Goal: Complete application form

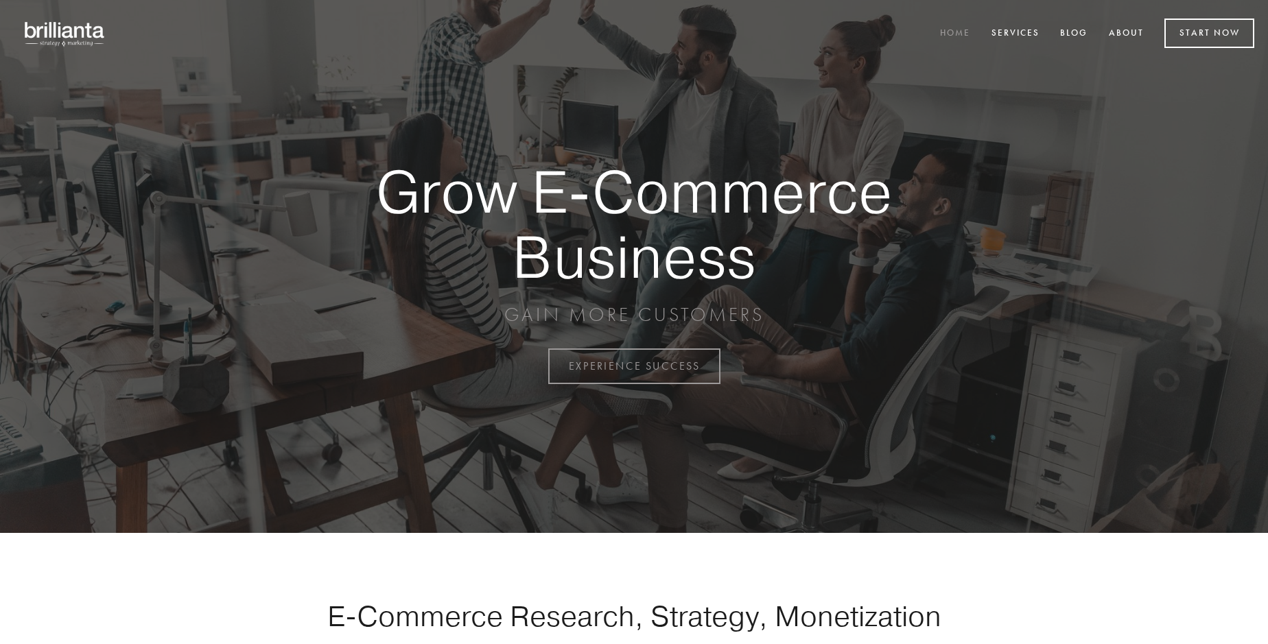
scroll to position [3598, 0]
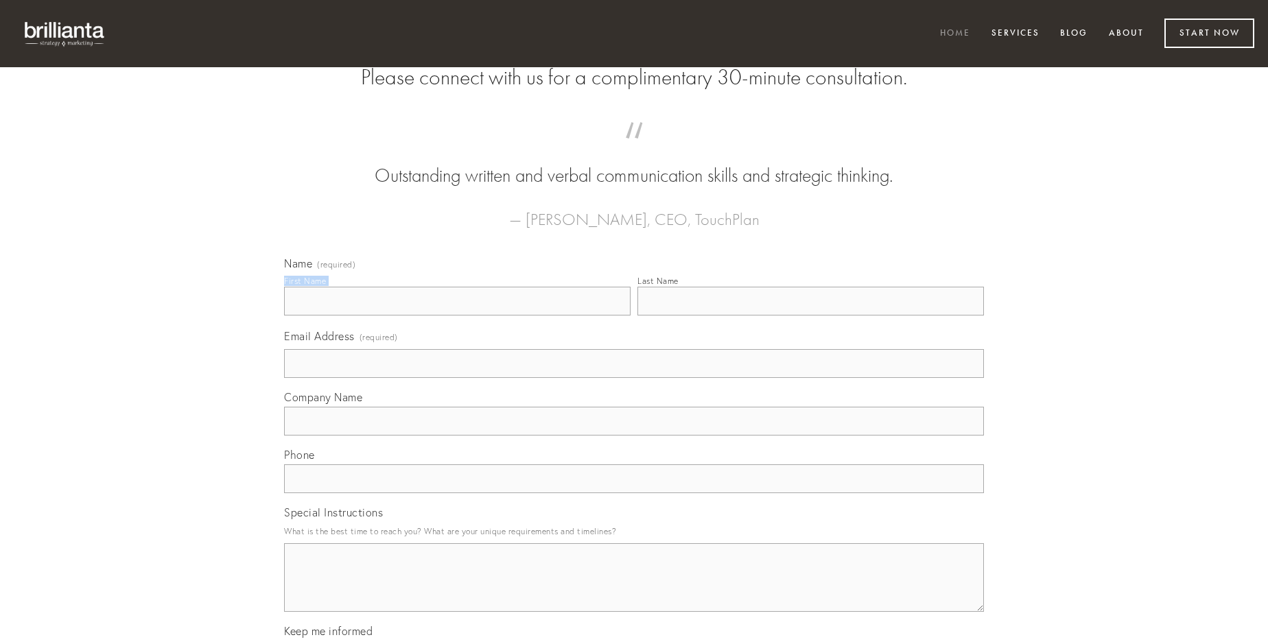
type input "[PERSON_NAME]"
click at [811, 316] on input "Last Name" at bounding box center [811, 301] width 347 height 29
type input "[PERSON_NAME]"
click at [634, 378] on input "Email Address (required)" at bounding box center [634, 363] width 700 height 29
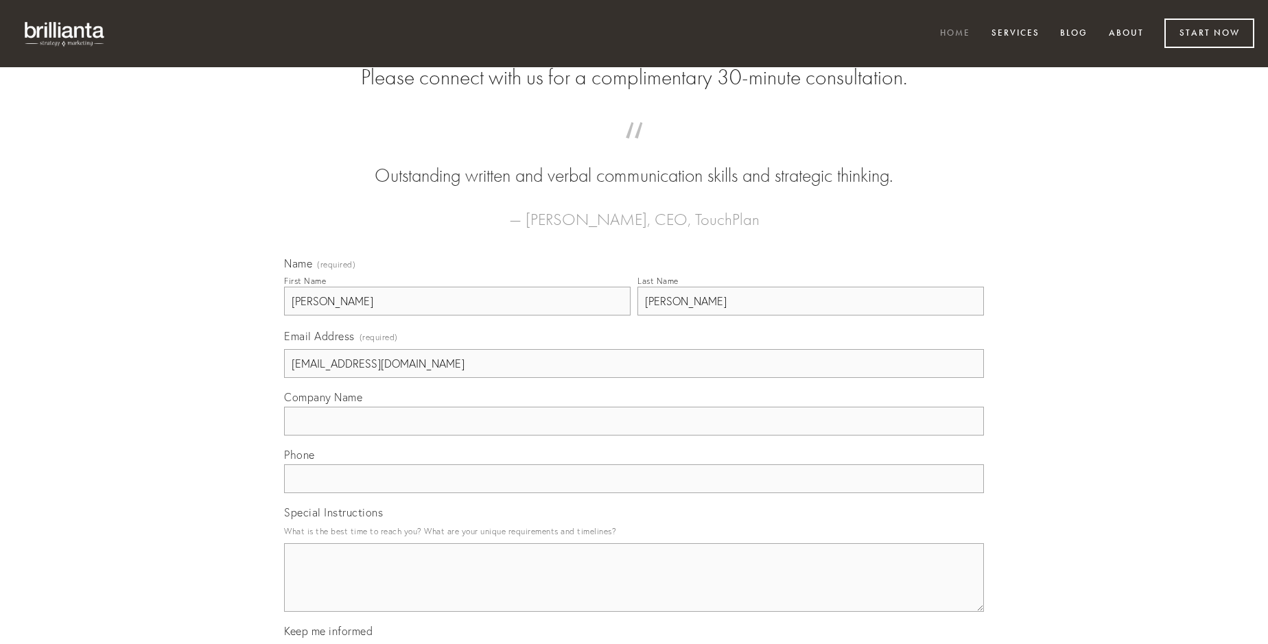
type input "[EMAIL_ADDRESS][DOMAIN_NAME]"
click at [634, 436] on input "Company Name" at bounding box center [634, 421] width 700 height 29
type input "cohibeo"
click at [634, 493] on input "text" at bounding box center [634, 479] width 700 height 29
click at [634, 590] on textarea "Special Instructions" at bounding box center [634, 578] width 700 height 69
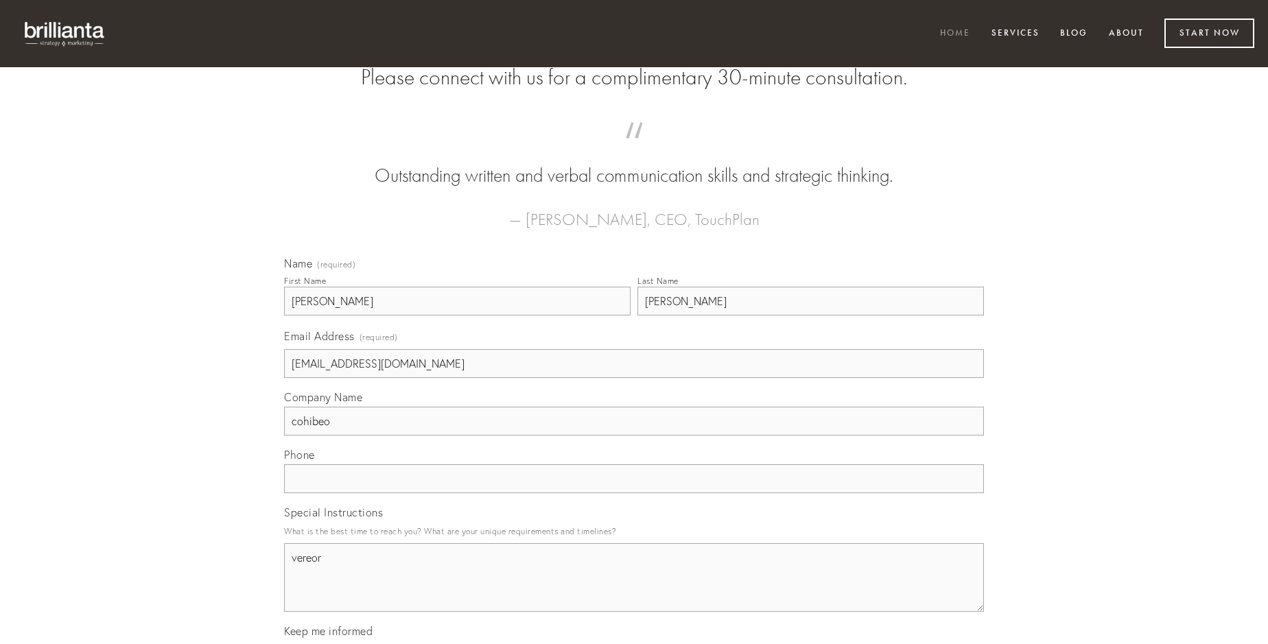
type textarea "vereor"
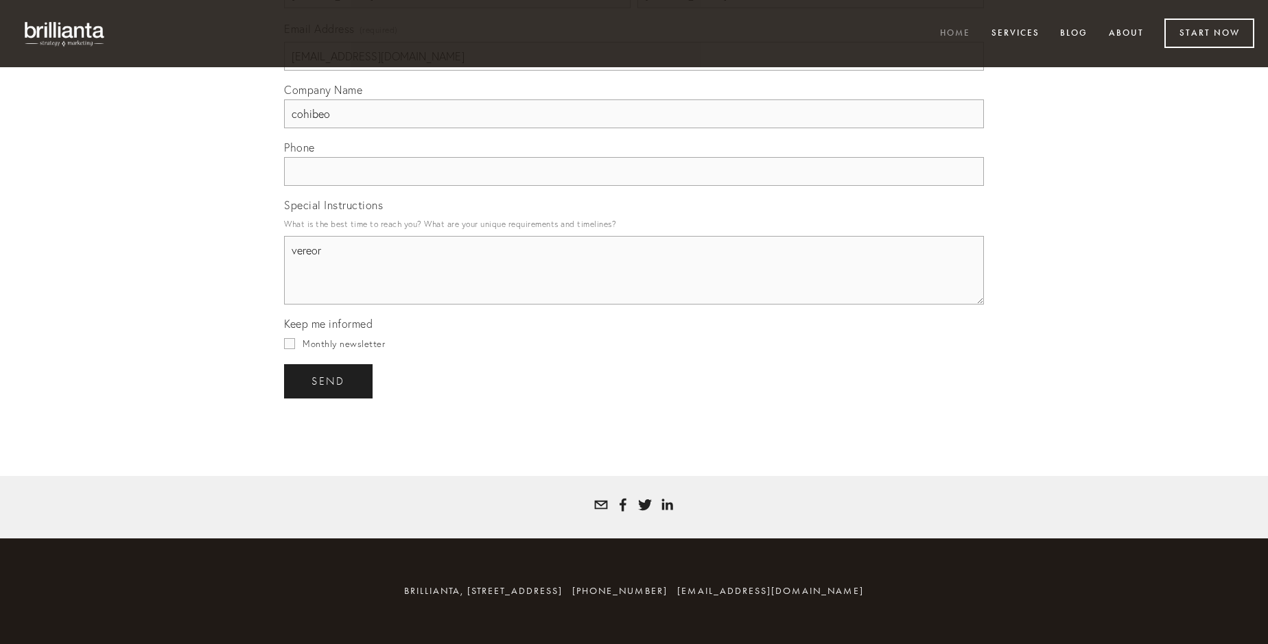
click at [329, 381] on span "send" at bounding box center [329, 381] width 34 height 12
